Goal: Task Accomplishment & Management: Manage account settings

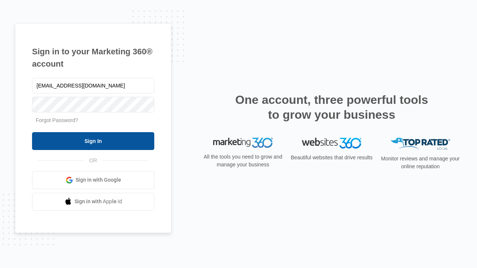
click at [93, 141] on input "Sign In" at bounding box center [93, 141] width 122 height 18
